Goal: Task Accomplishment & Management: Manage account settings

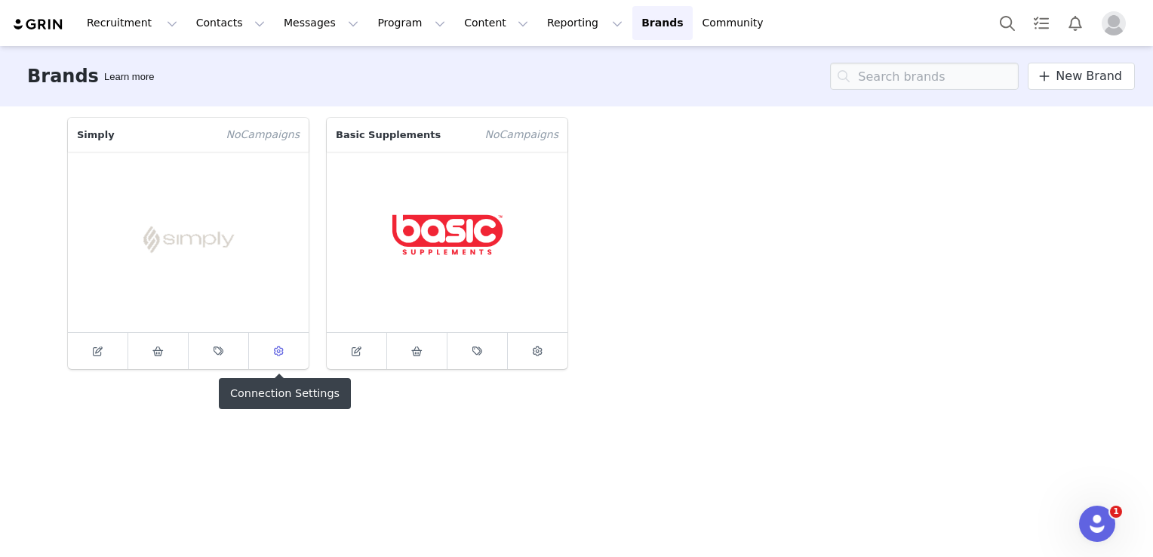
click at [275, 358] on span at bounding box center [279, 351] width 18 height 18
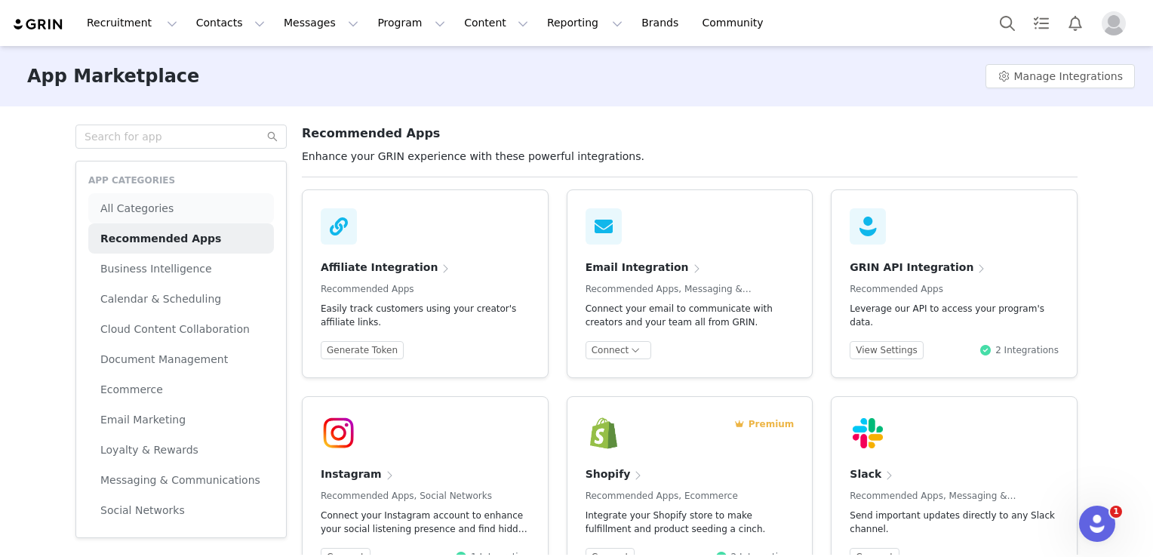
click at [189, 209] on li "All Categories" at bounding box center [181, 208] width 186 height 30
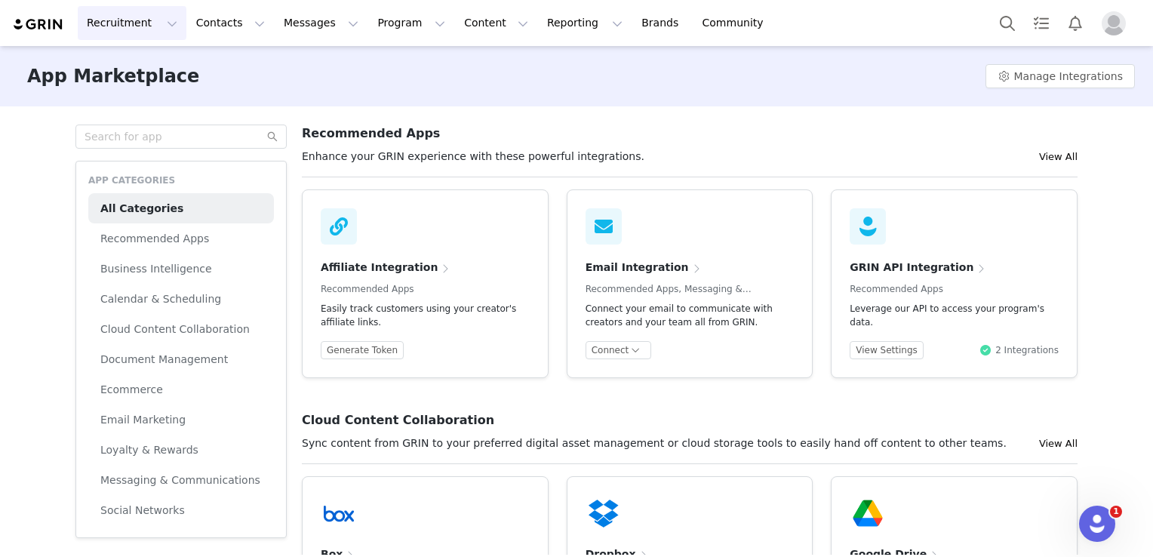
click at [100, 29] on button "Recruitment Recruitment" at bounding box center [132, 23] width 109 height 34
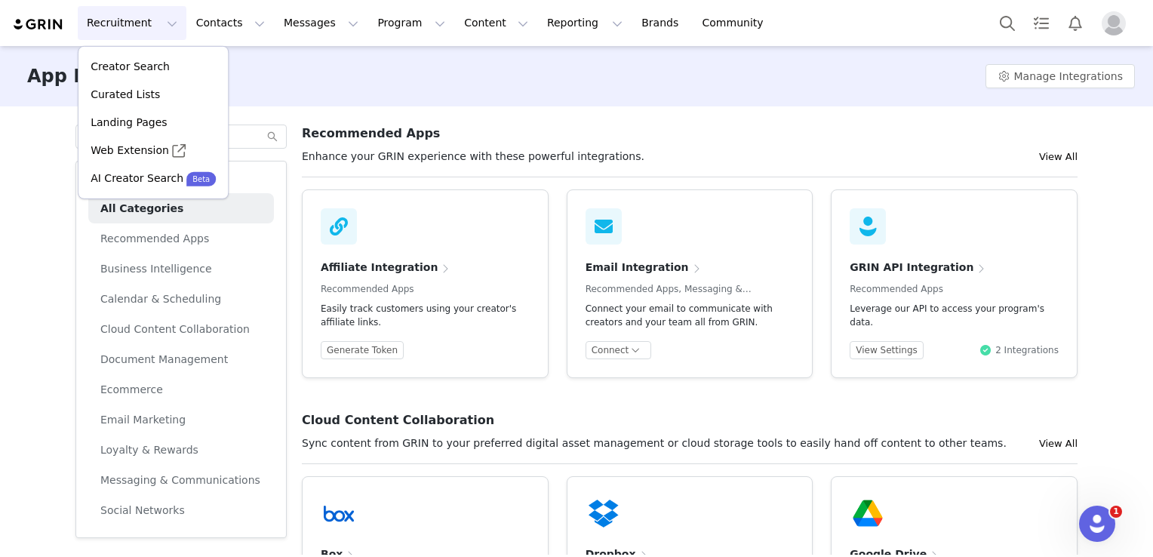
click at [36, 26] on img at bounding box center [38, 24] width 53 height 14
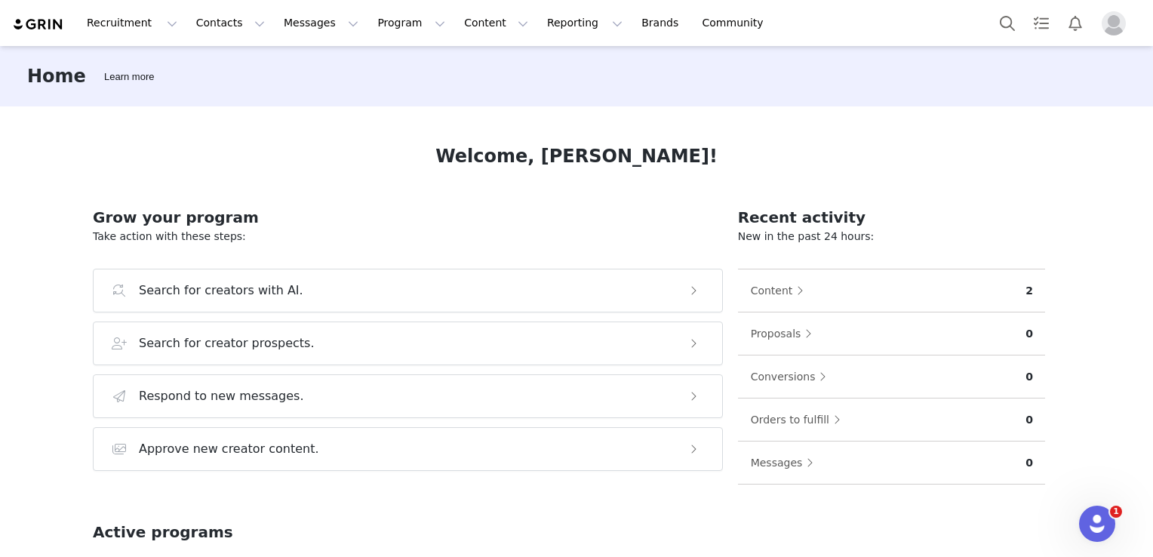
click at [36, 26] on img at bounding box center [38, 24] width 53 height 14
click at [632, 23] on link "Brands Brands" at bounding box center [662, 23] width 60 height 34
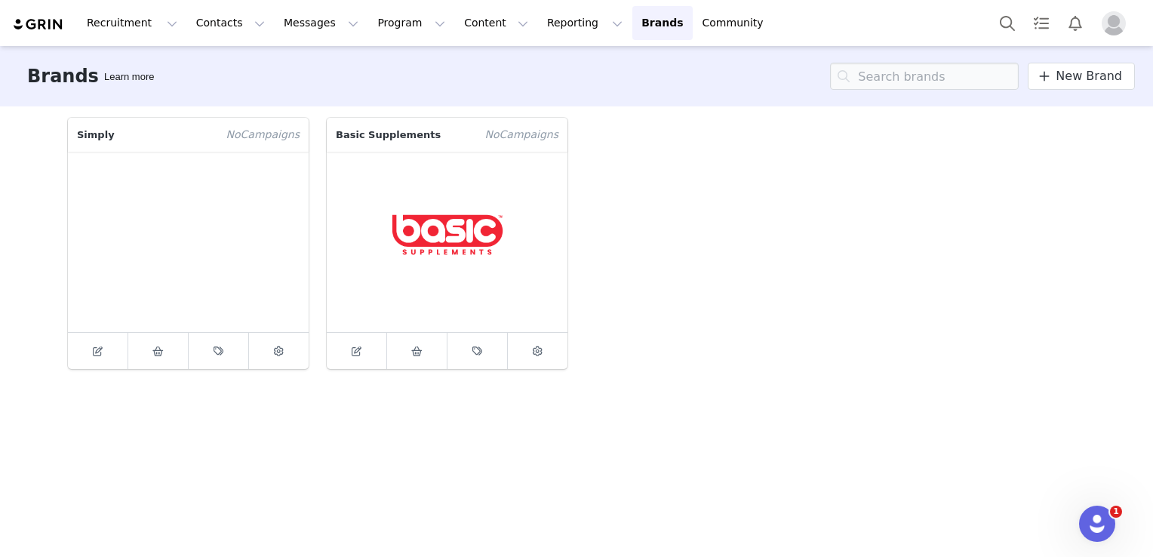
click at [103, 135] on p "Simply" at bounding box center [142, 135] width 149 height 34
click at [11, 71] on div "Brands Learn more New Brand" at bounding box center [576, 76] width 1153 height 60
click at [215, 19] on button "Contacts Contacts" at bounding box center [230, 23] width 87 height 34
click at [225, 63] on div "Creators" at bounding box center [231, 67] width 101 height 16
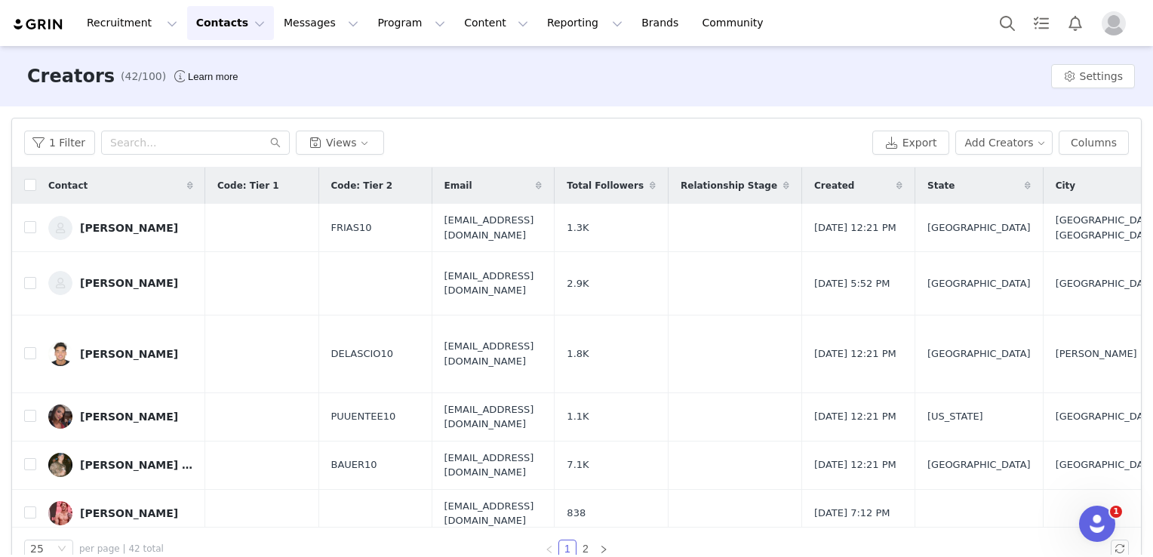
drag, startPoint x: 158, startPoint y: 112, endPoint x: 594, endPoint y: 143, distance: 437.8
click at [594, 143] on div "1 Filter Views" at bounding box center [445, 143] width 842 height 24
click at [1062, 72] on button "Settings" at bounding box center [1093, 76] width 84 height 24
click at [697, 43] on div "Recruitment Recruitment Creator Search Curated Lists Landing Pages Web Extensio…" at bounding box center [576, 23] width 1153 height 46
drag, startPoint x: 326, startPoint y: 68, endPoint x: 65, endPoint y: 142, distance: 271.3
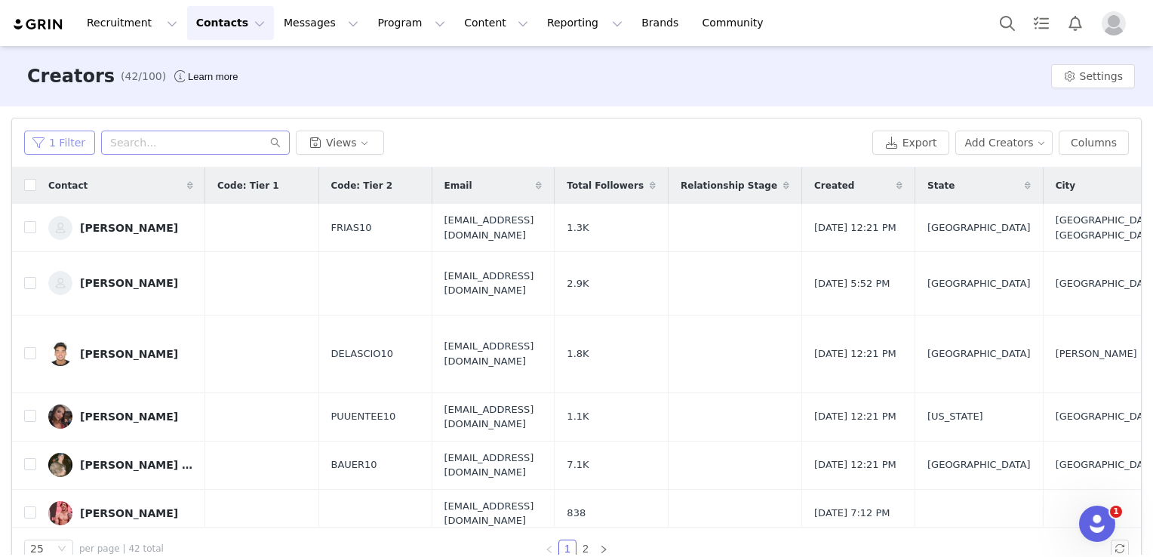
click at [65, 142] on button "1 Filter" at bounding box center [59, 143] width 71 height 24
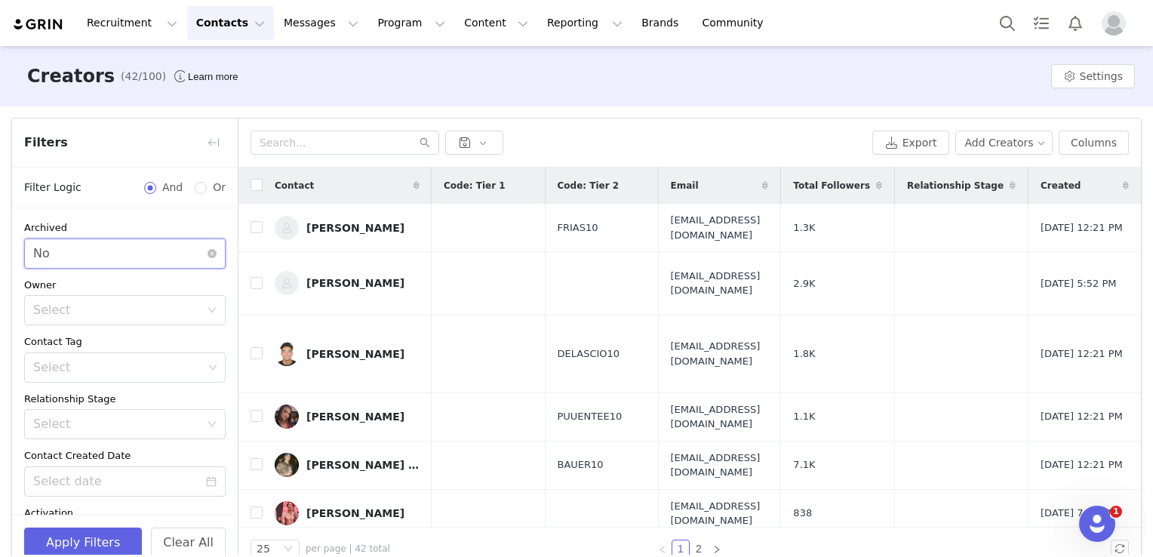
click at [122, 256] on div "Select No" at bounding box center [119, 253] width 173 height 29
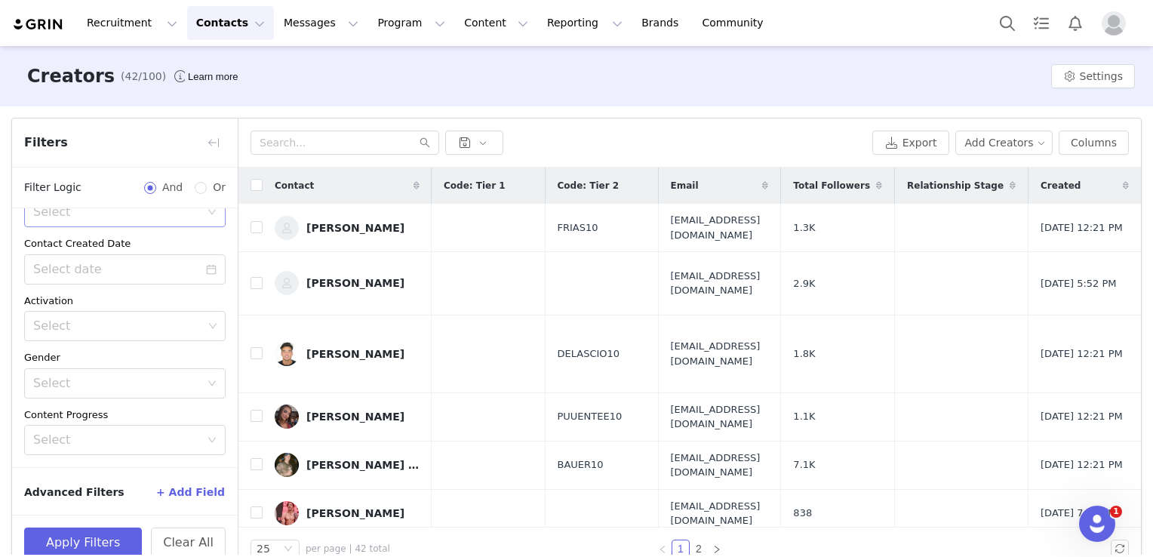
scroll to position [27, 0]
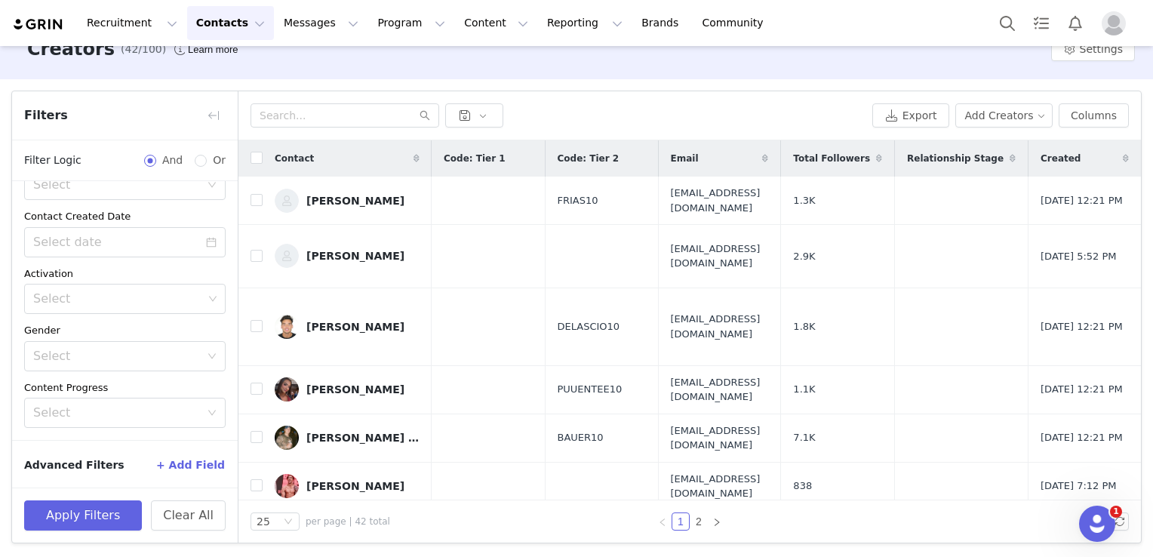
click at [203, 465] on button "+ Add Field" at bounding box center [190, 465] width 70 height 24
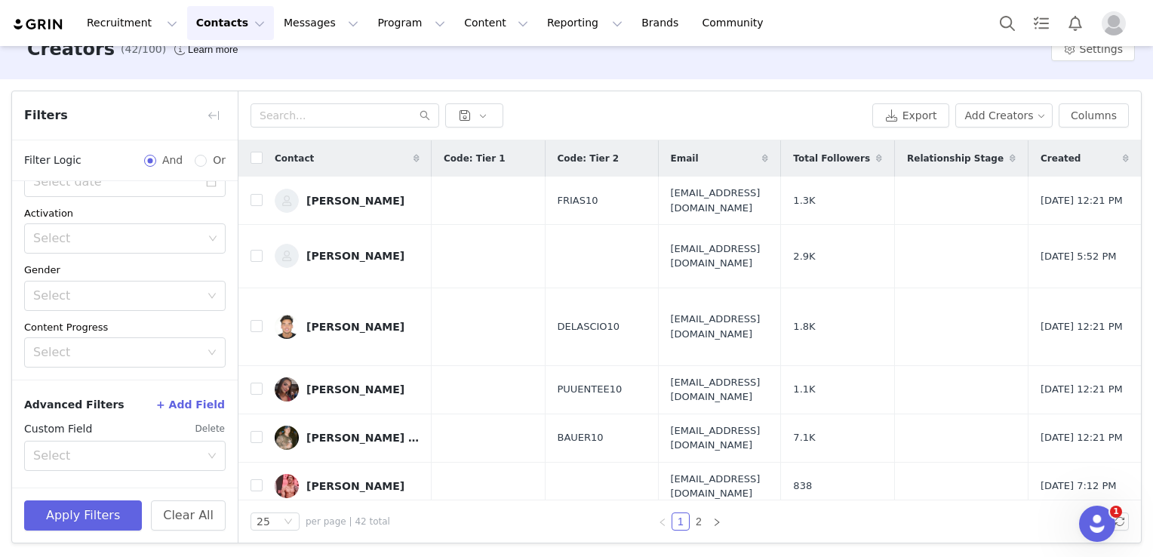
click at [195, 433] on button "Delete" at bounding box center [210, 428] width 31 height 24
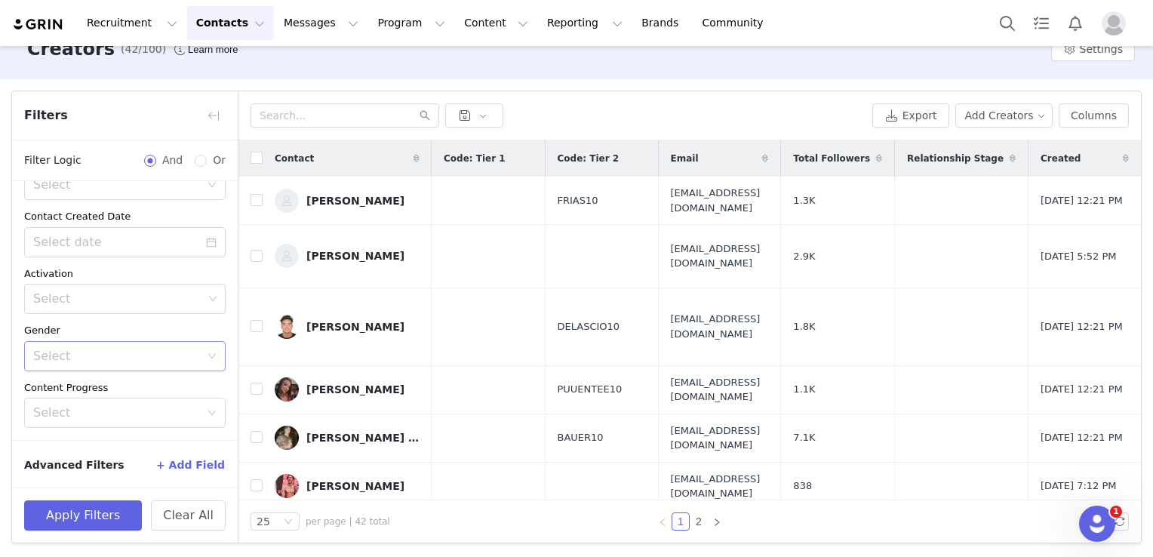
scroll to position [0, 0]
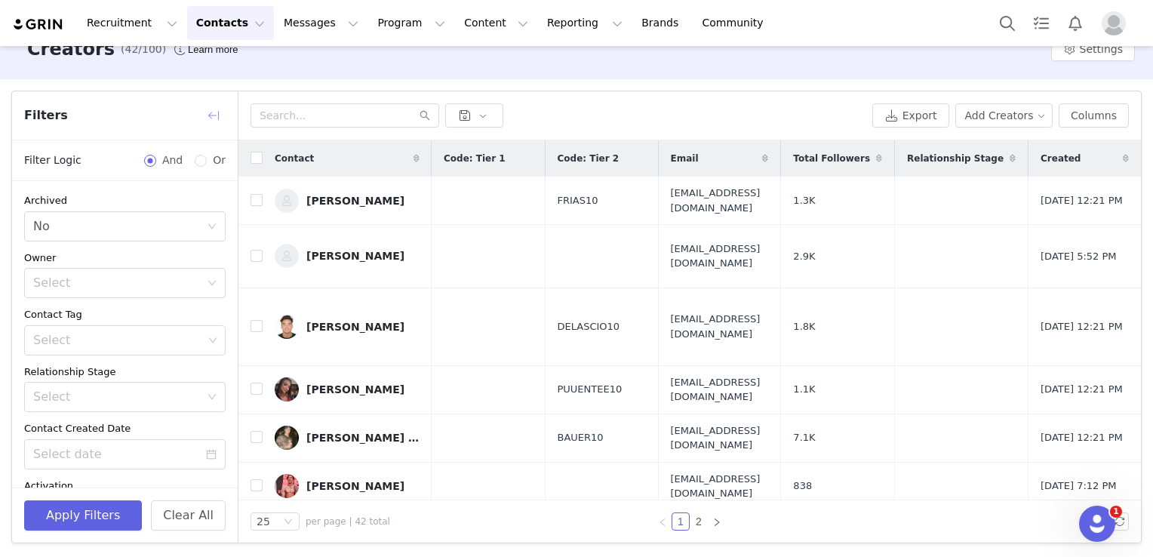
click at [217, 119] on button "button" at bounding box center [213, 115] width 24 height 24
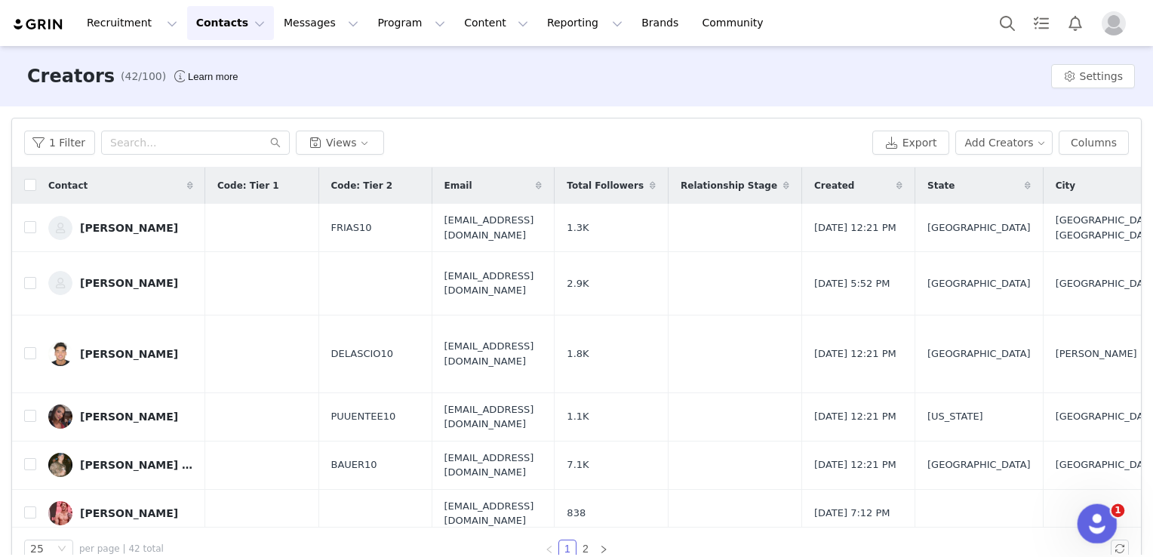
click at [1099, 506] on div "Open Intercom Messenger" at bounding box center [1095, 521] width 50 height 50
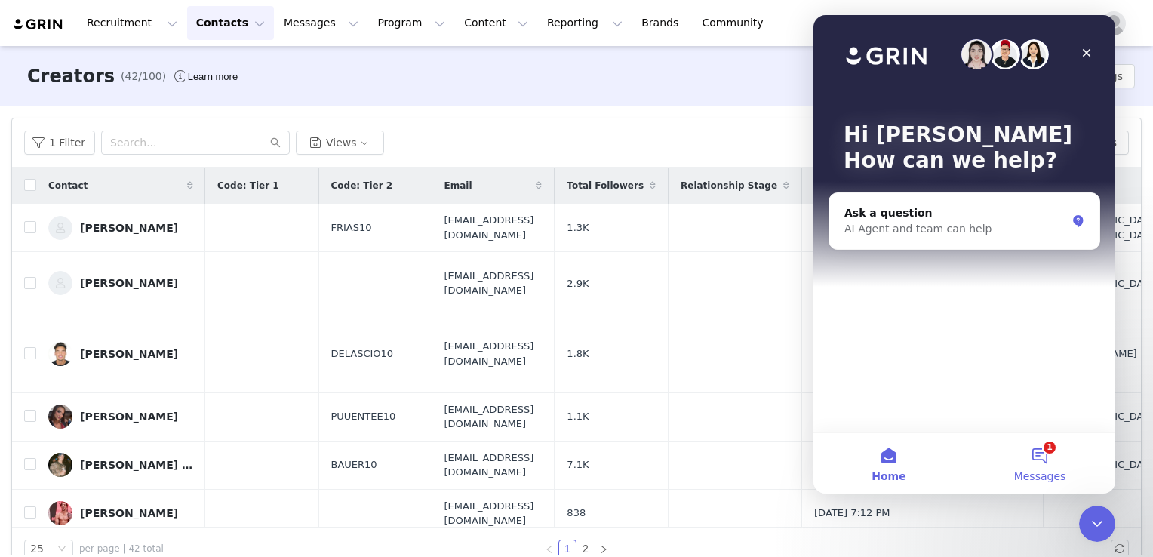
click at [1042, 446] on button "1 Messages" at bounding box center [1039, 463] width 151 height 60
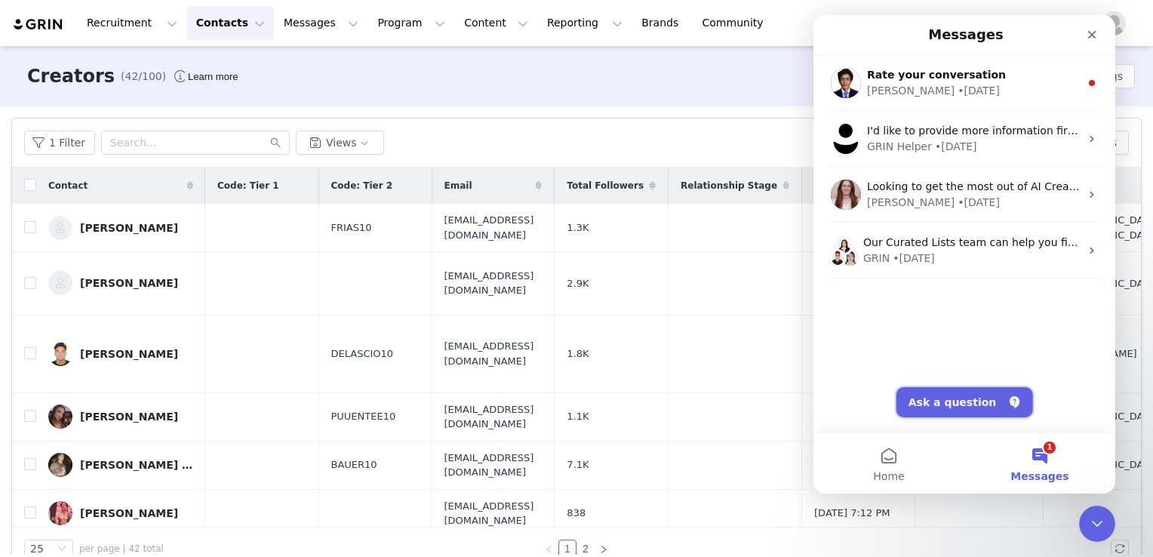
click at [978, 394] on button "Ask a question" at bounding box center [964, 402] width 137 height 30
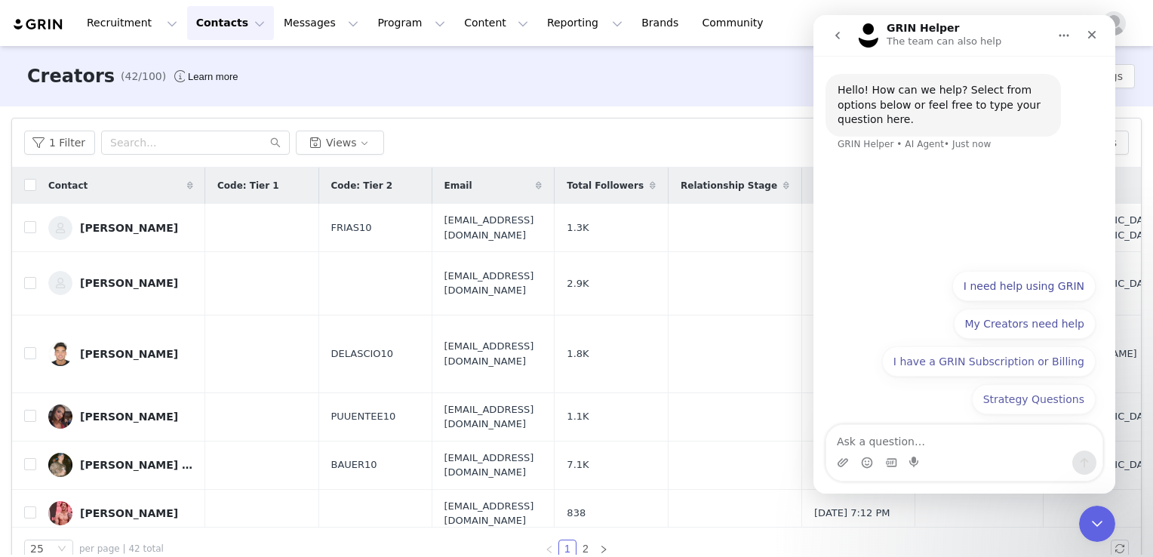
click at [892, 445] on textarea "Ask a question…" at bounding box center [964, 438] width 276 height 26
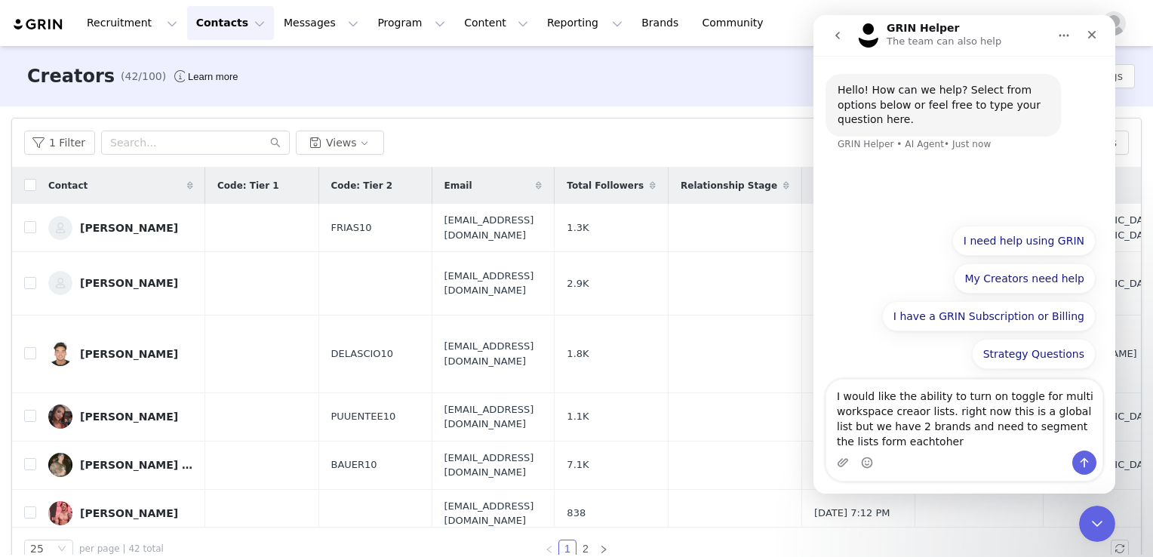
click at [855, 441] on textarea "I would like the ability to turn on toggle for multi workspace creaor lists. ri…" at bounding box center [964, 414] width 276 height 71
drag, startPoint x: 855, startPoint y: 441, endPoint x: 843, endPoint y: 433, distance: 15.3
click at [843, 433] on textarea "I would like the ability to turn on toggle for multi workspace creaor lists. ri…" at bounding box center [964, 414] width 276 height 71
click at [858, 440] on textarea "I would like the ability to turn on toggle for multi workspace creaor lists. ri…" at bounding box center [964, 414] width 276 height 71
click at [902, 416] on textarea "I would like the ability to turn on toggle for multi workspace creaor lists. ri…" at bounding box center [964, 414] width 276 height 71
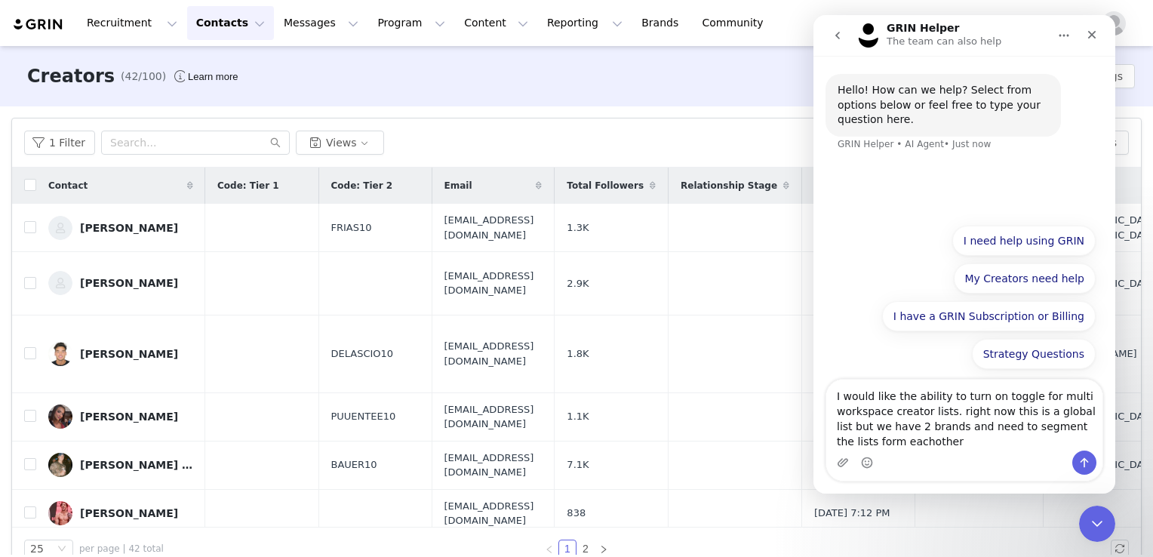
click at [883, 441] on textarea "I would like the ability to turn on toggle for multi workspace creator lists. r…" at bounding box center [964, 414] width 276 height 71
type textarea "I would like the ability to turn on toggle for multi workspace creator lists. r…"
click at [1080, 459] on icon "Send a message…" at bounding box center [1084, 462] width 12 height 12
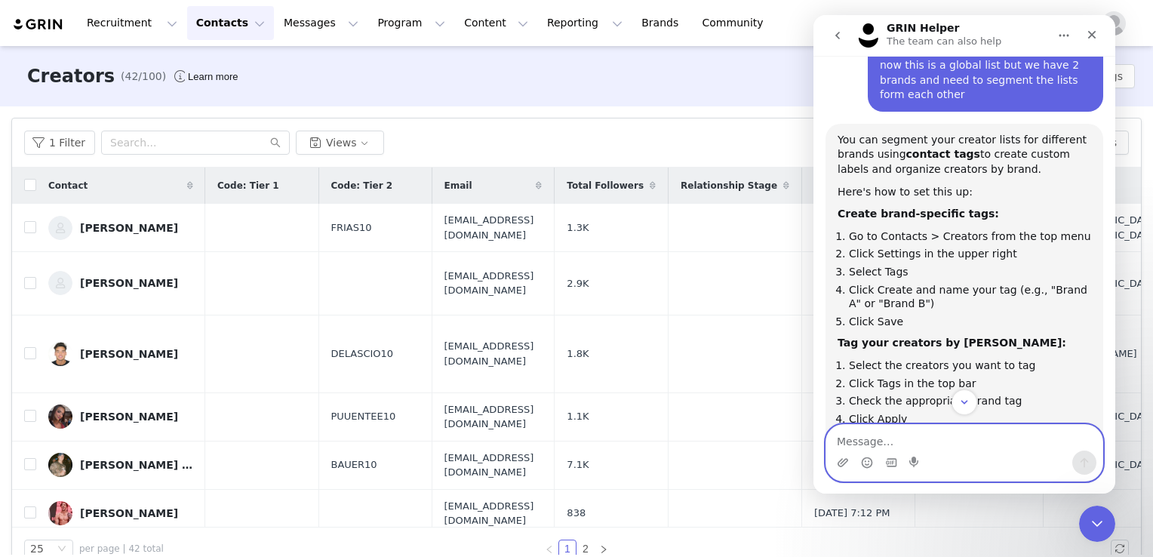
scroll to position [127, 0]
click at [838, 28] on button "go back" at bounding box center [837, 35] width 29 height 29
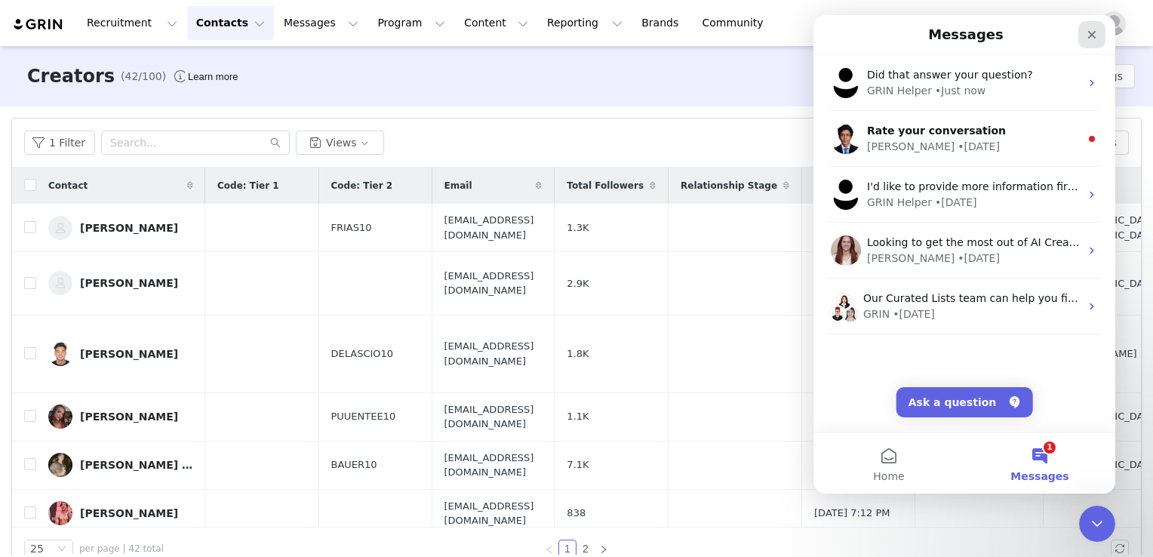
click at [1080, 41] on div "Close" at bounding box center [1091, 34] width 27 height 27
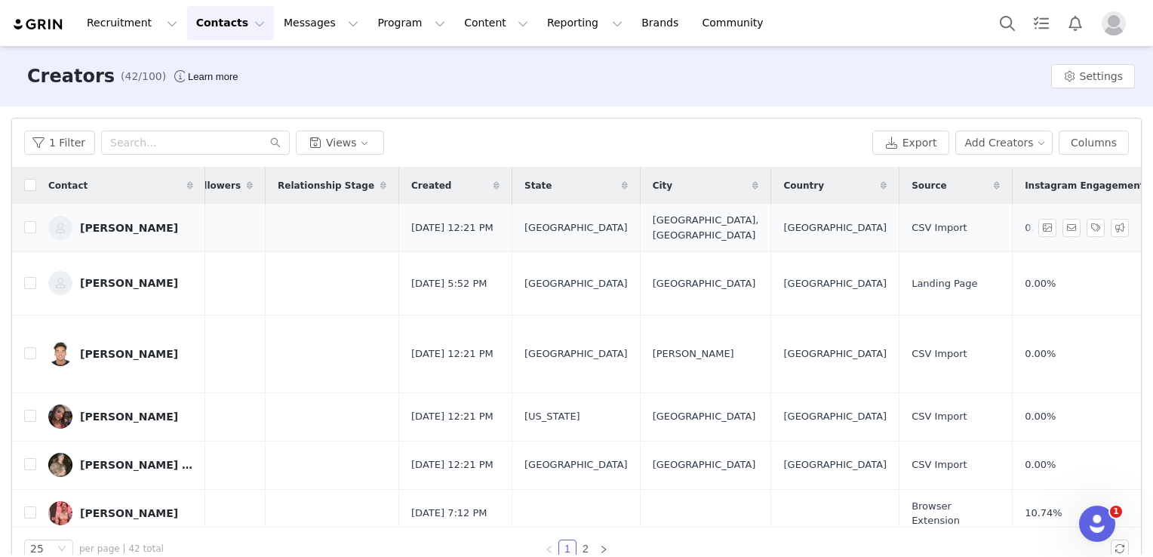
scroll to position [0, 646]
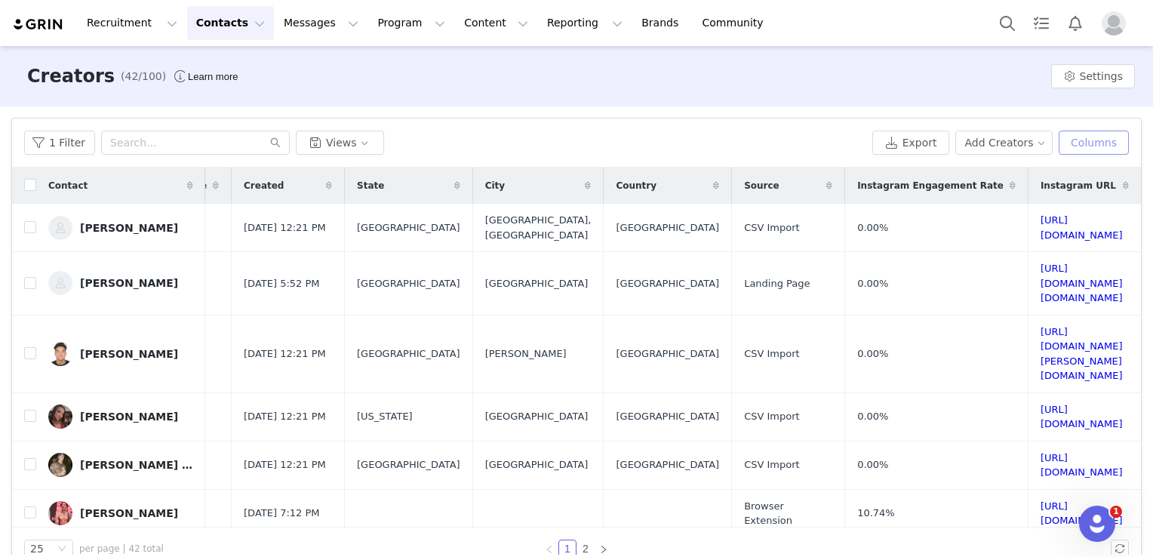
click at [1084, 151] on button "Columns" at bounding box center [1093, 143] width 70 height 24
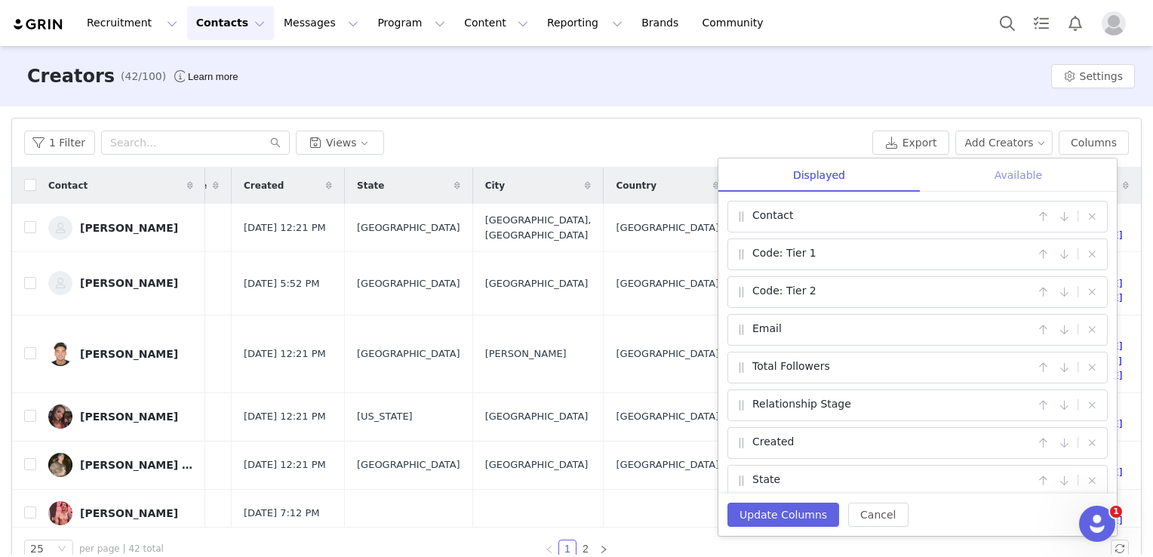
click at [996, 180] on div "Available" at bounding box center [1018, 175] width 197 height 34
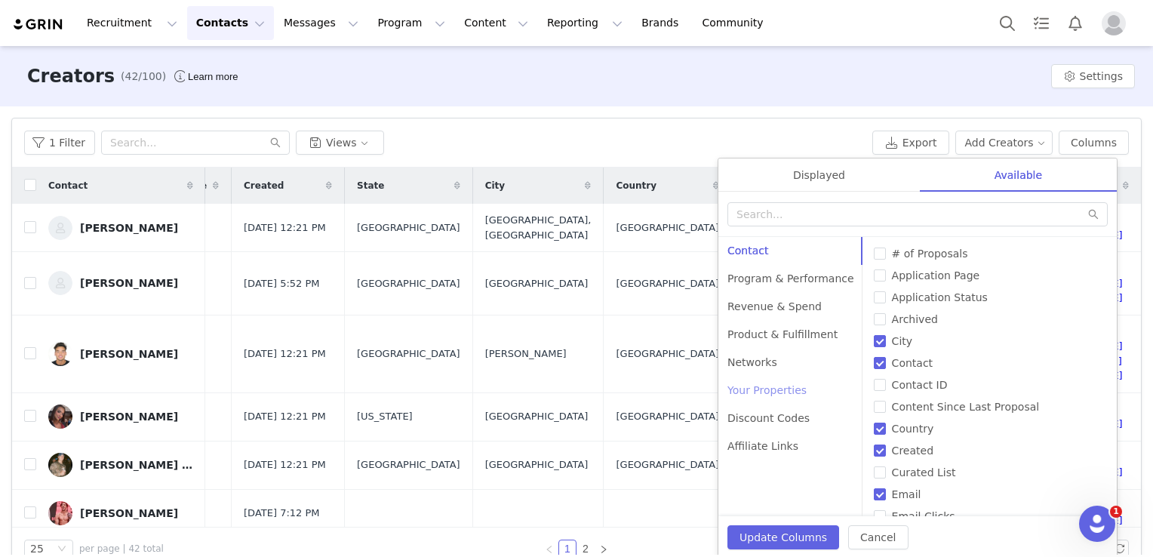
scroll to position [27, 0]
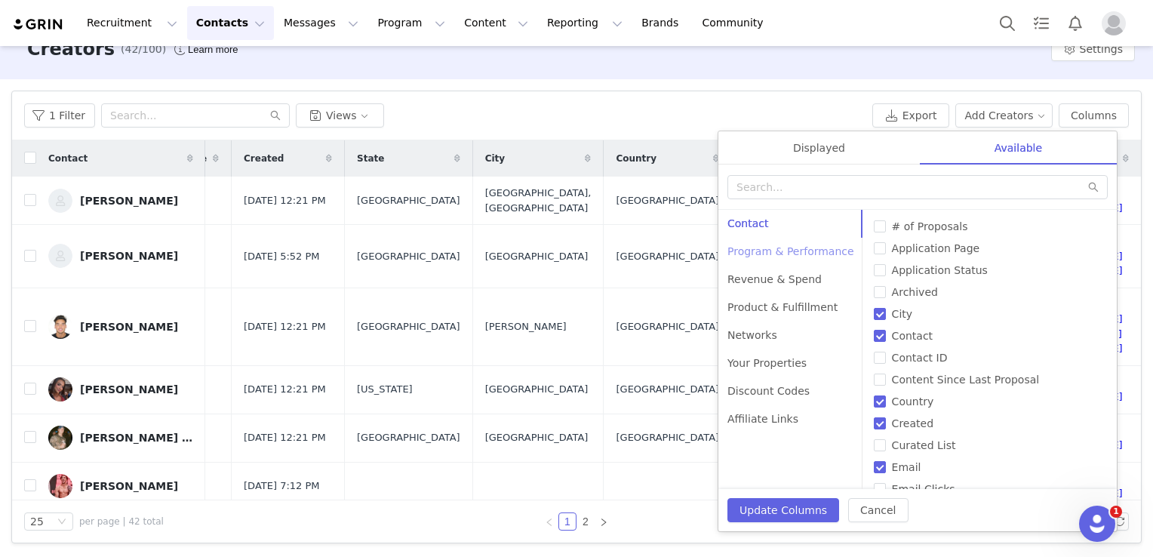
click at [776, 256] on div "Program & Performance" at bounding box center [790, 252] width 145 height 28
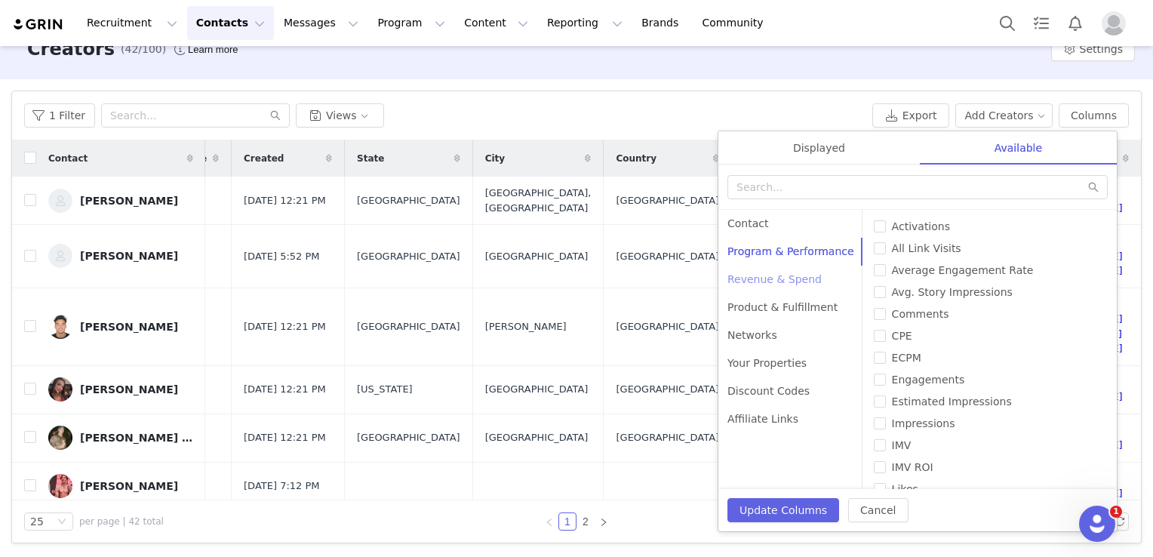
click at [766, 273] on div "Revenue & Spend" at bounding box center [790, 280] width 145 height 28
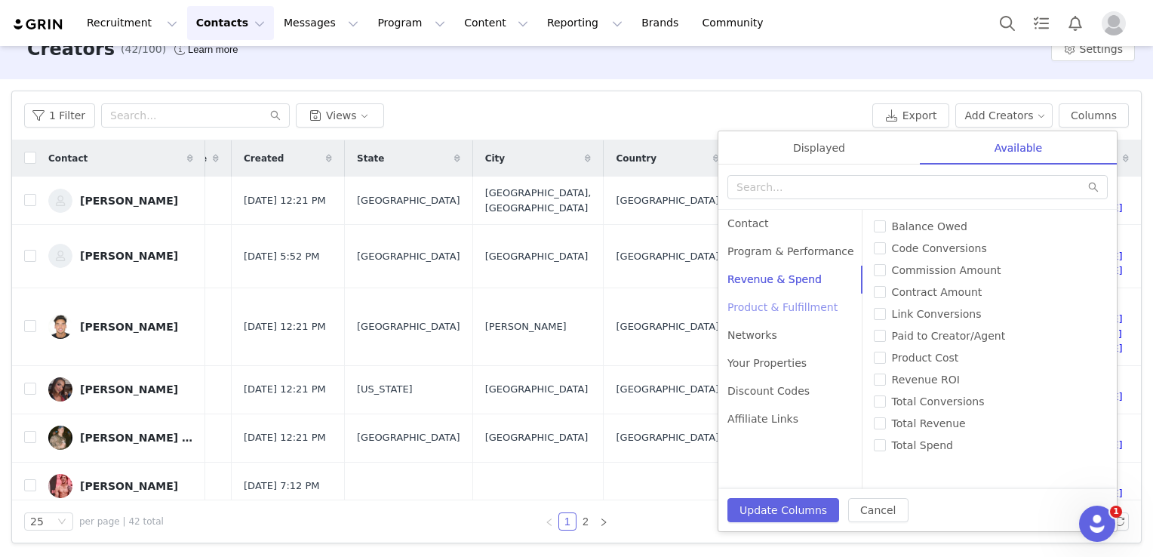
click at [769, 296] on div "Product & Fulfillment" at bounding box center [790, 307] width 145 height 28
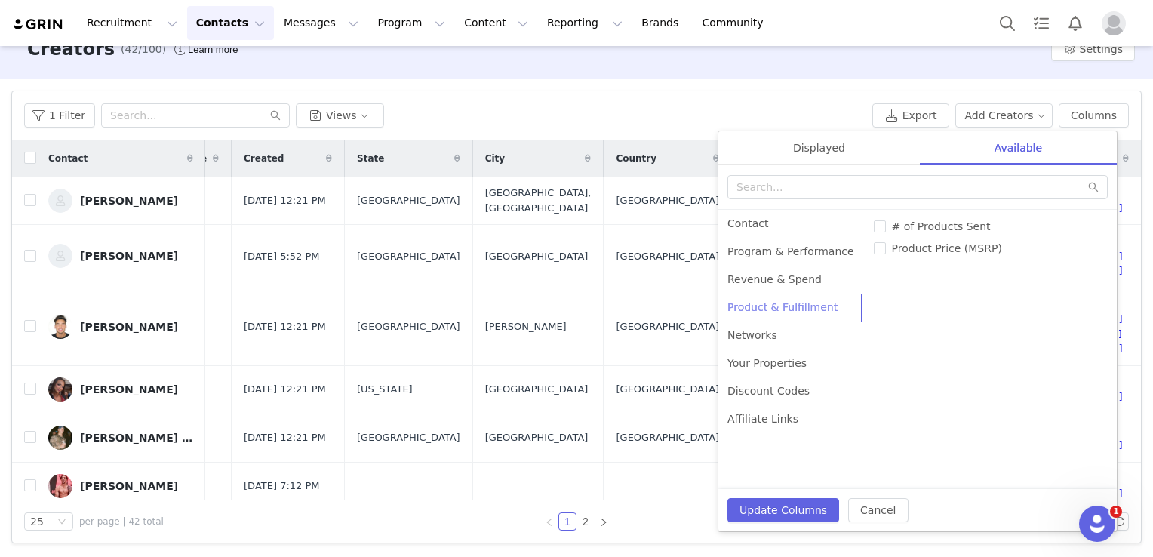
click at [764, 320] on div "Product & Fulfillment" at bounding box center [790, 307] width 145 height 28
click at [745, 345] on div "Networks" at bounding box center [790, 335] width 145 height 28
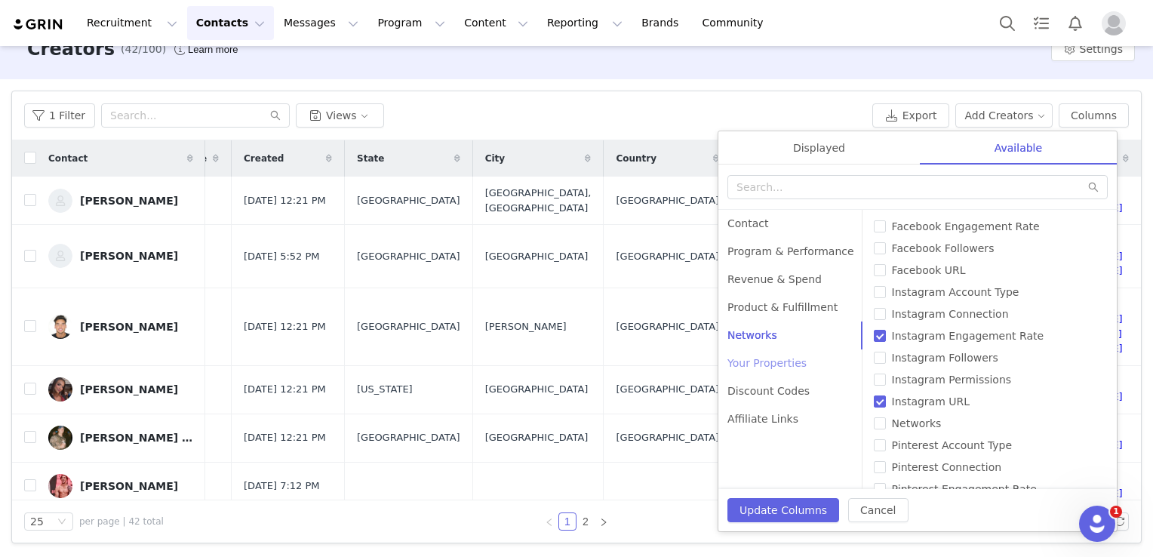
click at [748, 355] on div "Your Properties" at bounding box center [790, 363] width 145 height 28
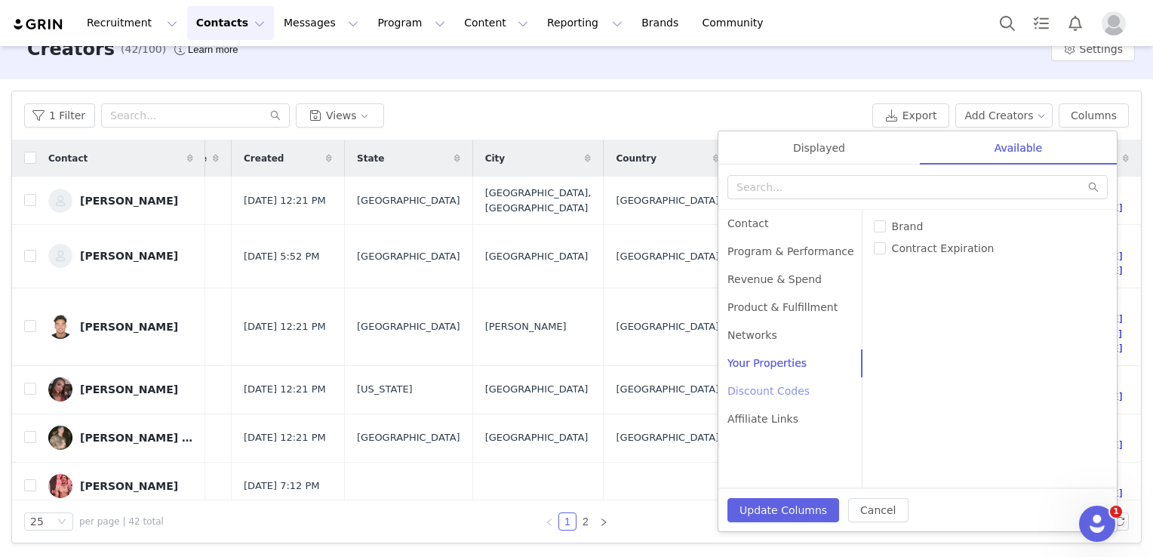
click at [753, 392] on div "Discount Codes" at bounding box center [790, 391] width 145 height 28
click at [751, 416] on div "Affiliate Links" at bounding box center [790, 419] width 145 height 28
click at [747, 213] on div "Contact" at bounding box center [790, 224] width 145 height 28
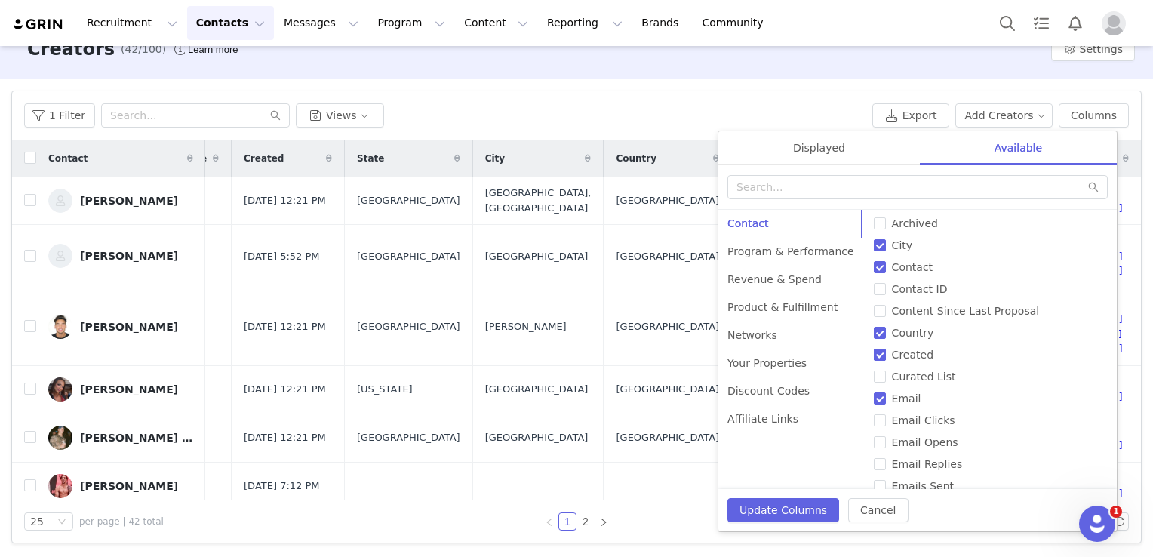
scroll to position [8, 0]
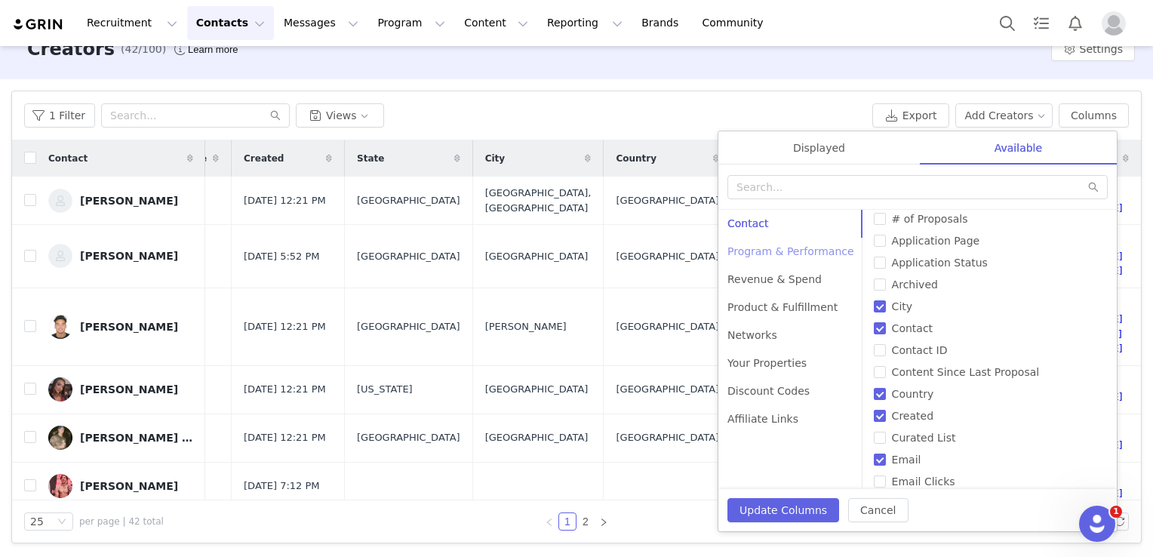
click at [747, 247] on div "Program & Performance" at bounding box center [790, 252] width 145 height 28
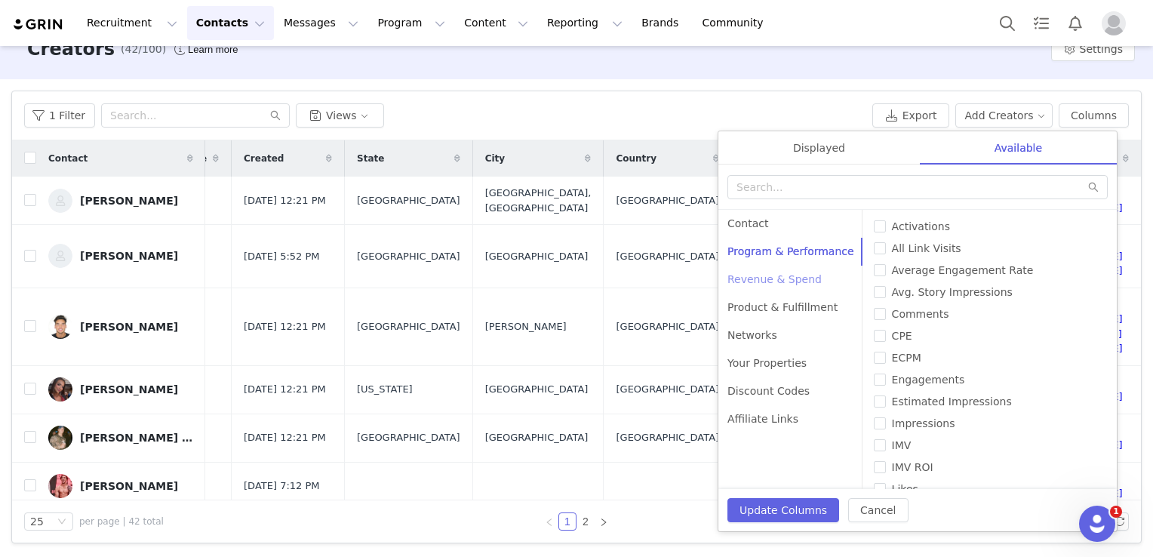
click at [760, 281] on div "Revenue & Spend" at bounding box center [790, 280] width 145 height 28
click at [772, 289] on div "Revenue & Spend" at bounding box center [790, 280] width 145 height 28
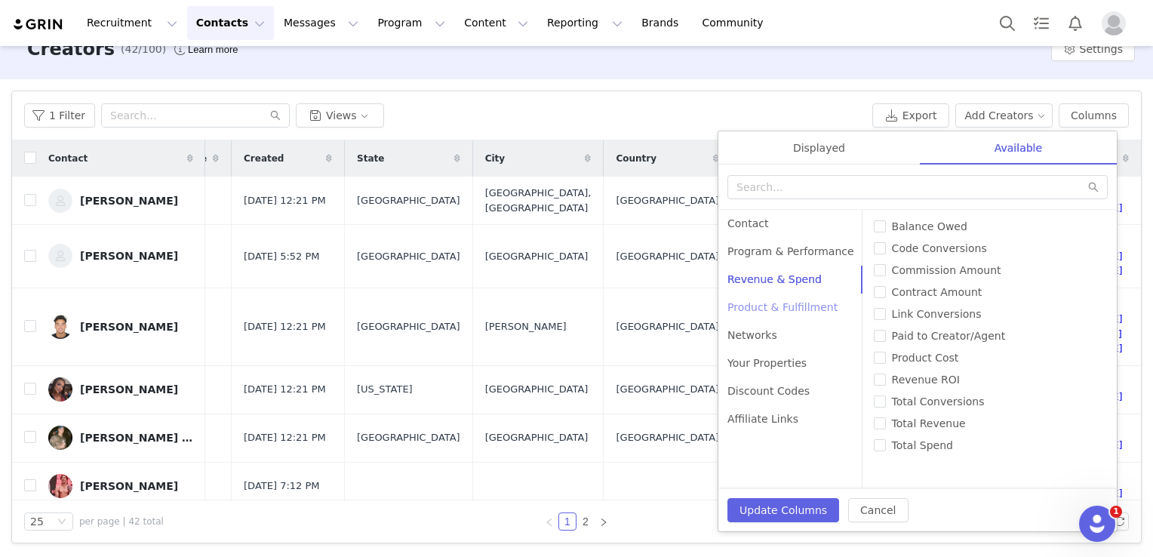
click at [758, 303] on div "Product & Fulfillment" at bounding box center [790, 307] width 145 height 28
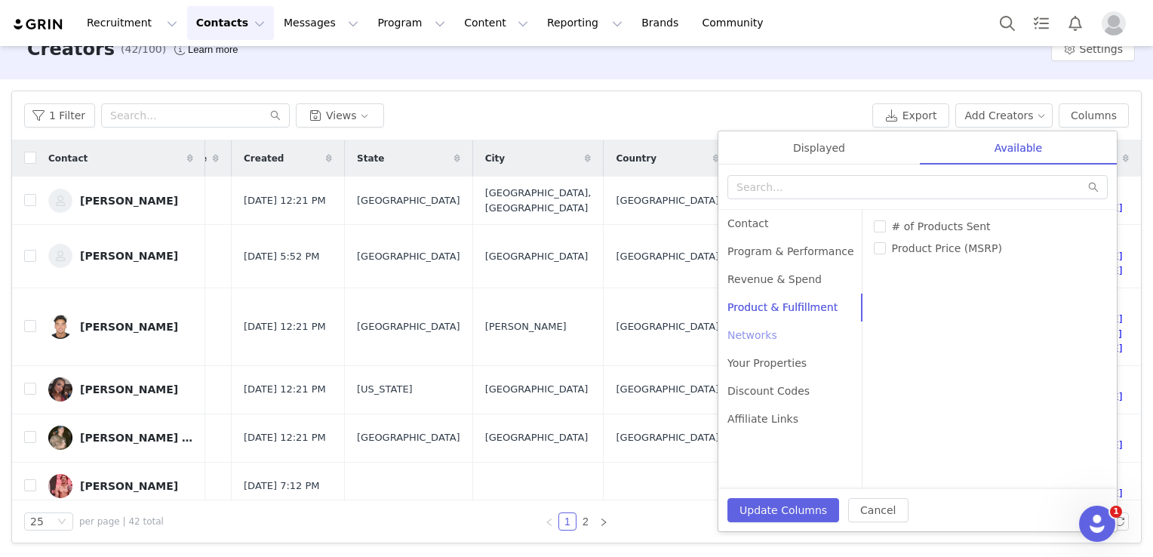
click at [760, 335] on div "Networks" at bounding box center [790, 335] width 145 height 28
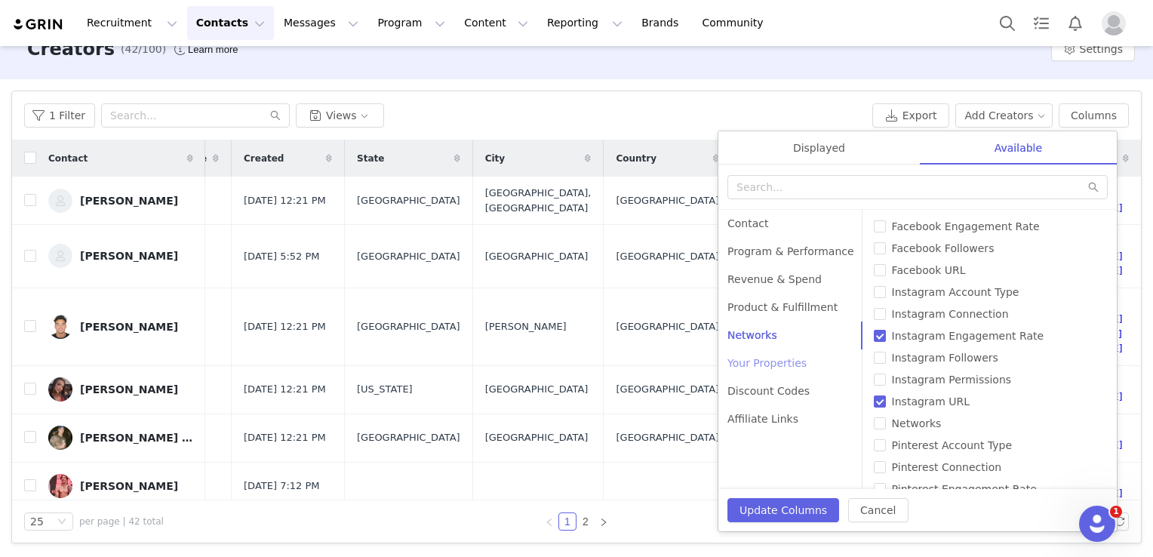
click at [763, 375] on div "Your Properties" at bounding box center [790, 363] width 145 height 28
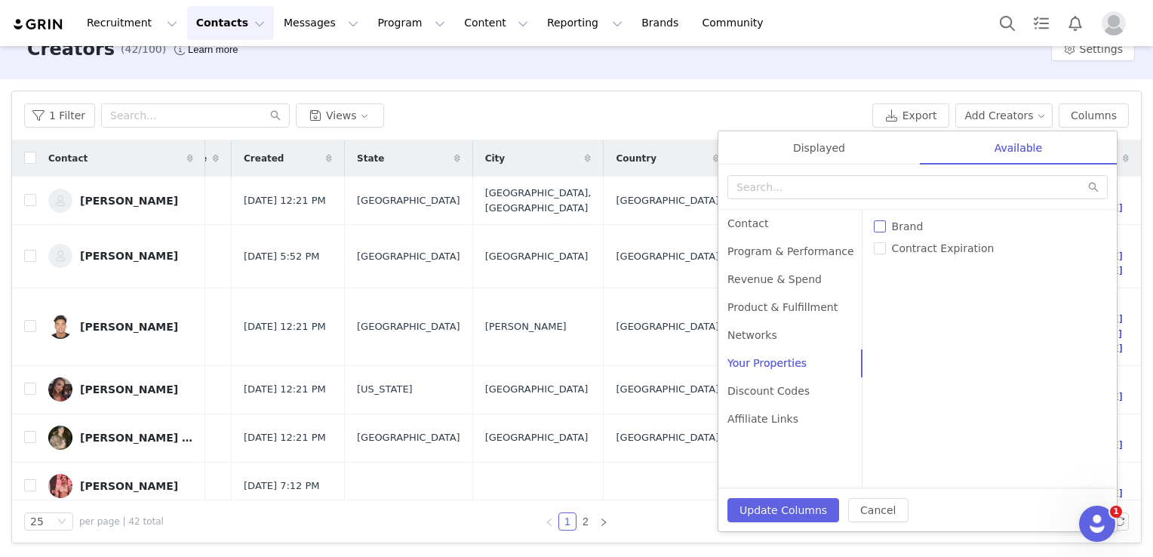
click at [890, 224] on span "Brand" at bounding box center [908, 226] width 44 height 12
click at [886, 224] on input "Brand" at bounding box center [880, 226] width 12 height 12
checkbox input "true"
click at [753, 513] on button "Update Columns" at bounding box center [783, 510] width 112 height 24
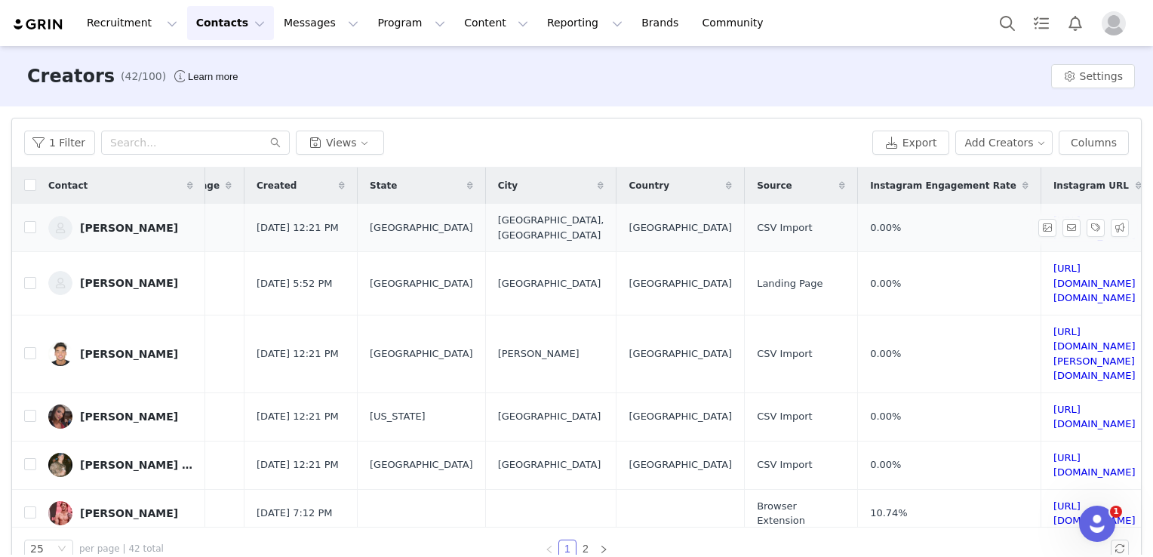
scroll to position [0, 754]
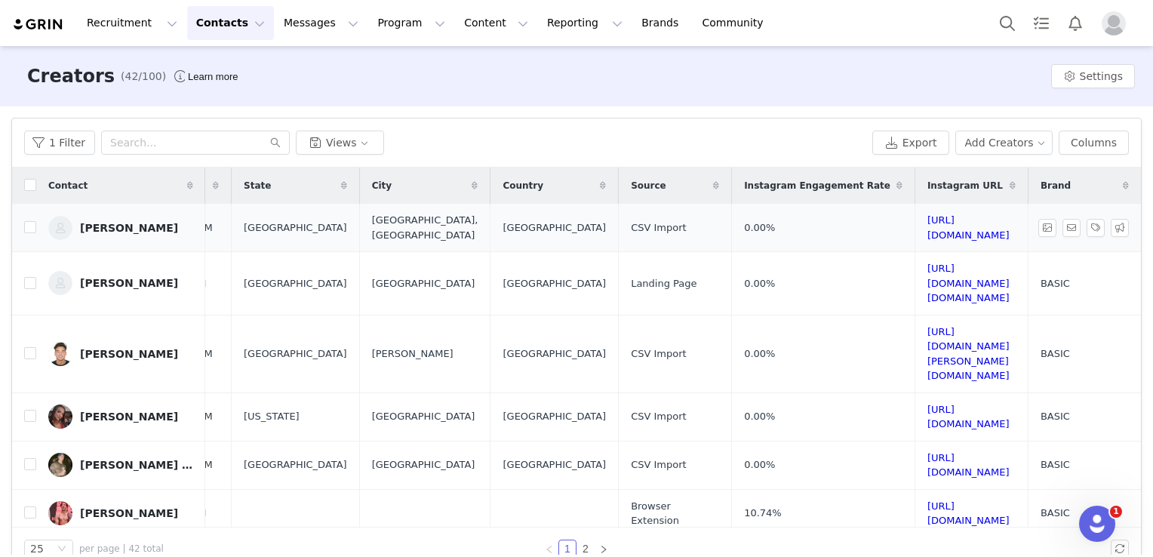
drag, startPoint x: 1044, startPoint y: 198, endPoint x: 766, endPoint y: 204, distance: 278.4
click at [1067, 195] on div "Brand" at bounding box center [1084, 185] width 113 height 36
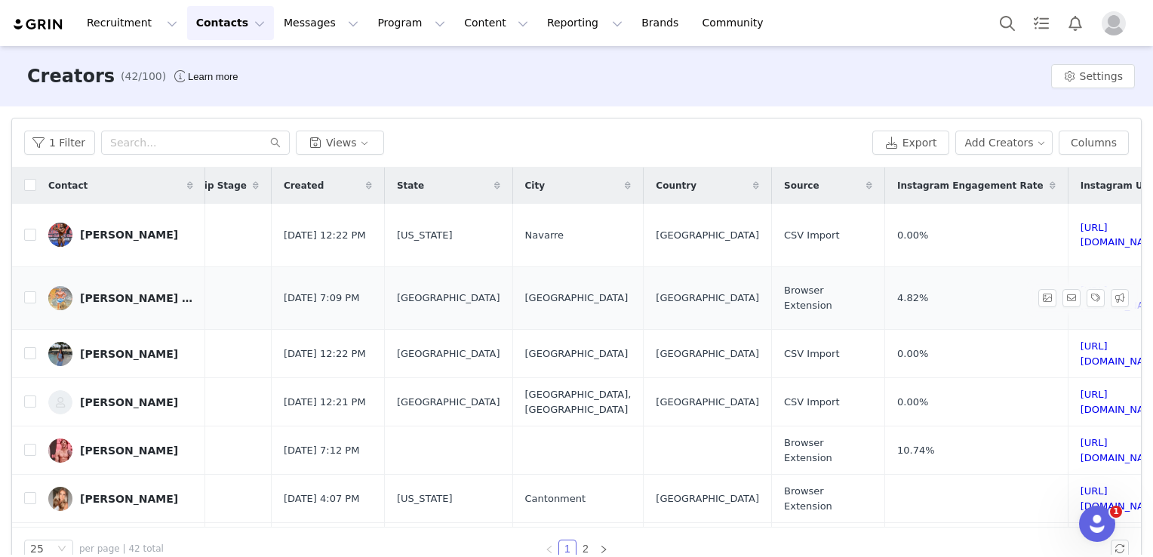
scroll to position [0, 782]
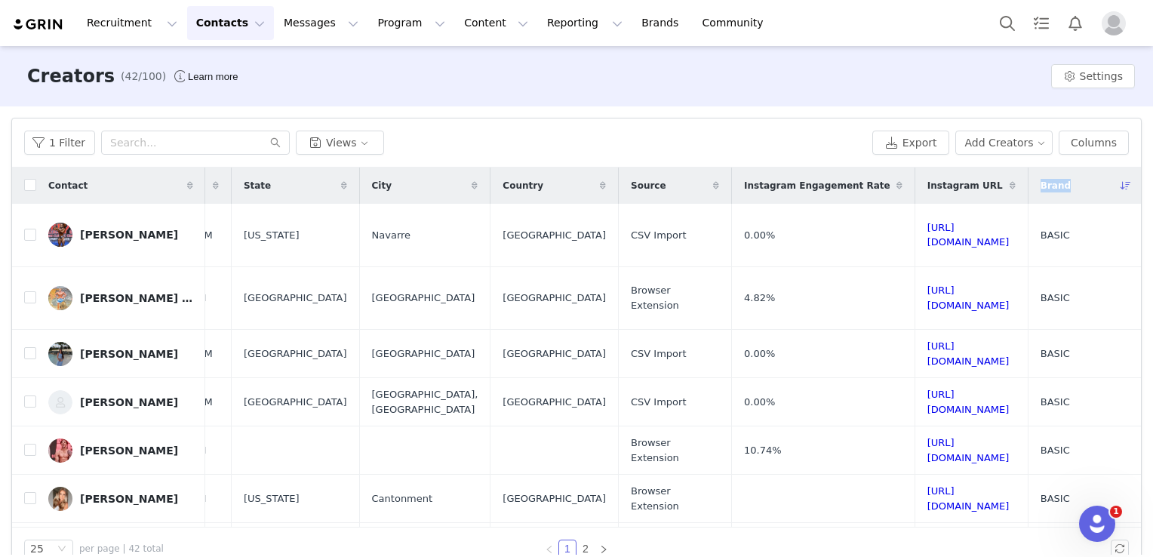
drag, startPoint x: 1098, startPoint y: 186, endPoint x: 1029, endPoint y: 177, distance: 69.2
click at [1029, 177] on div "Brand" at bounding box center [1084, 185] width 113 height 36
click at [339, 127] on div "1 Filter Views Export Add Creators Columns Displayed Available Contact | Code: …" at bounding box center [576, 142] width 1128 height 49
click at [317, 144] on button "Views" at bounding box center [340, 143] width 88 height 24
click at [321, 167] on li "Create New Saved View (0 / 5)" at bounding box center [387, 173] width 195 height 25
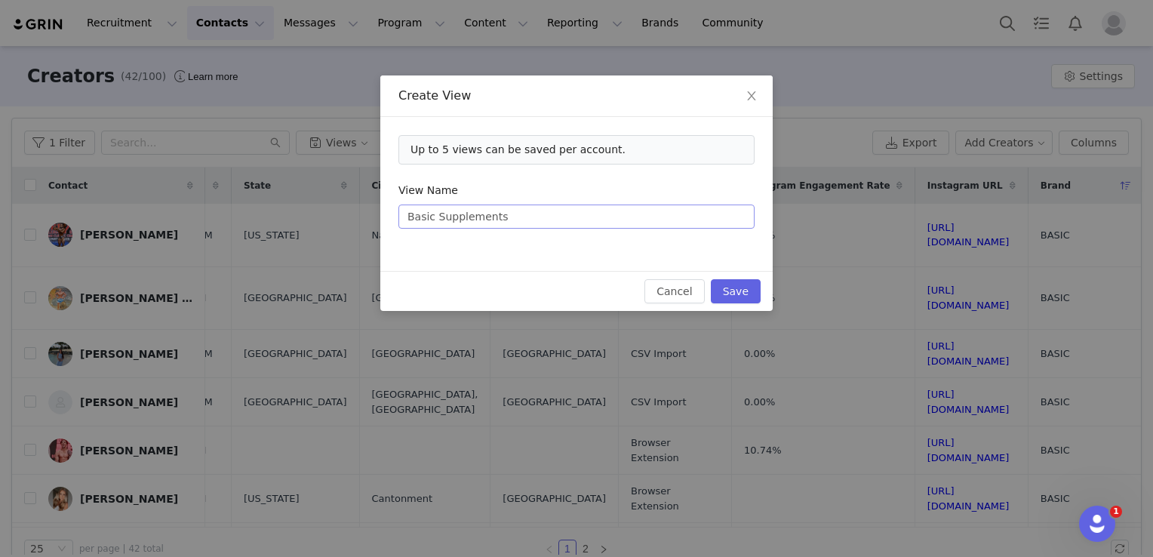
type input "Basic Supplements"
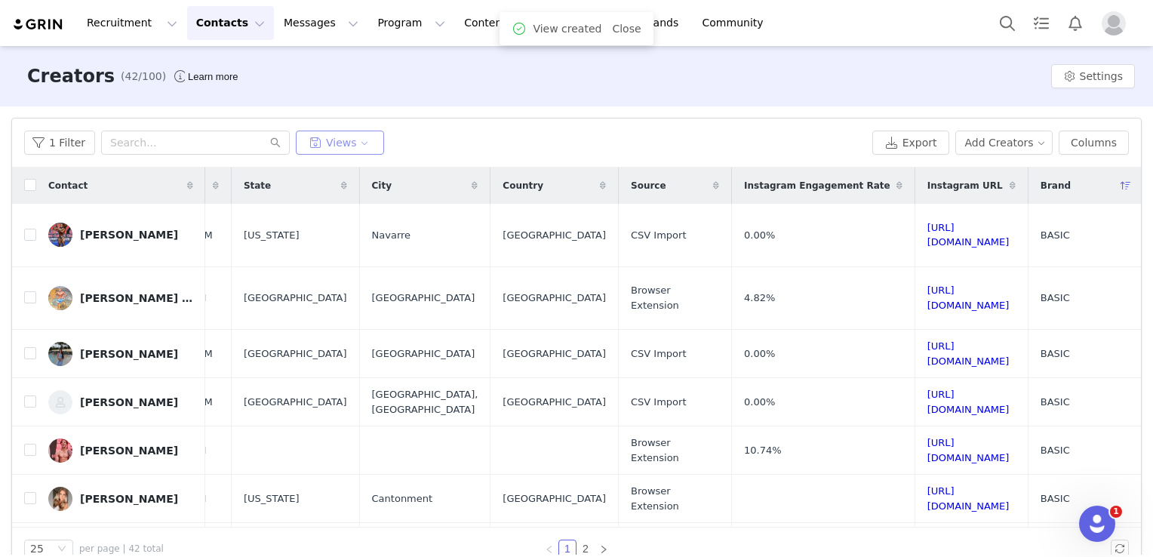
click at [339, 144] on button "Views" at bounding box center [340, 143] width 88 height 24
click at [367, 175] on li "Create New Saved View (1 / 5)" at bounding box center [396, 173] width 212 height 25
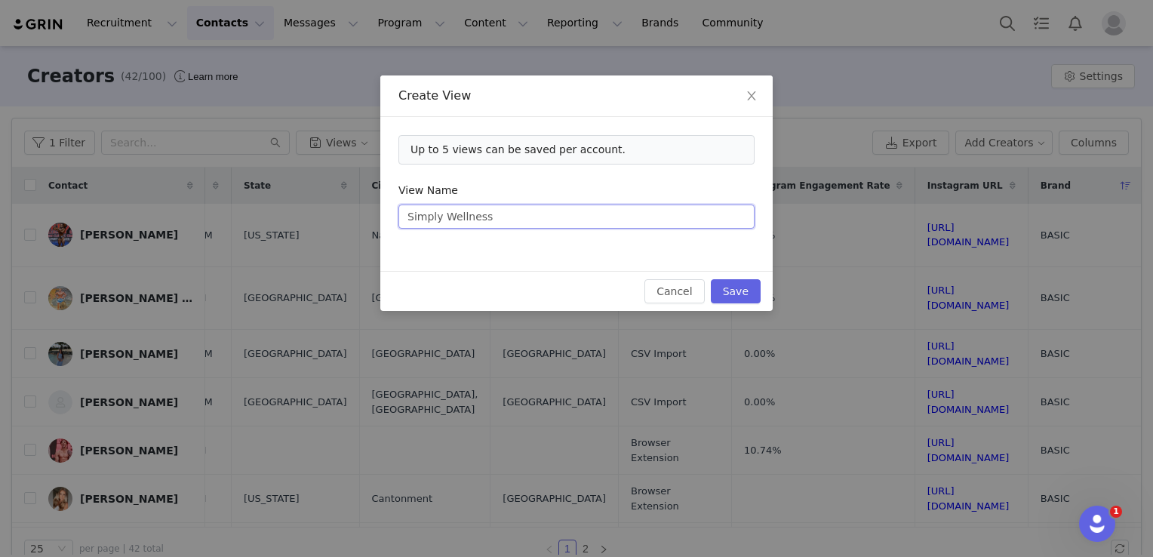
type input "Simply Wellness"
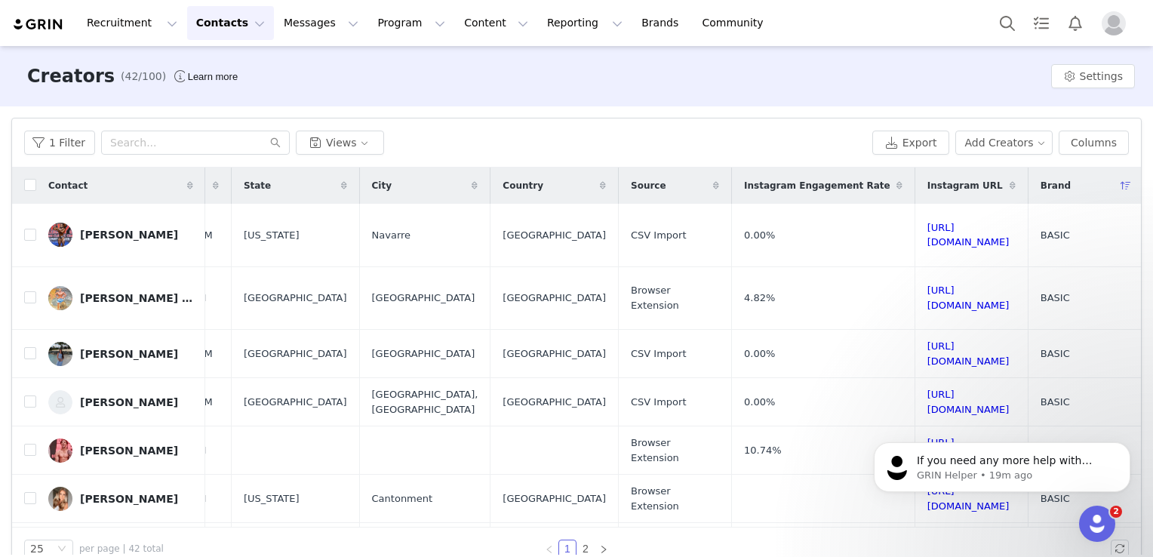
scroll to position [0, 0]
